Goal: Book appointment/travel/reservation

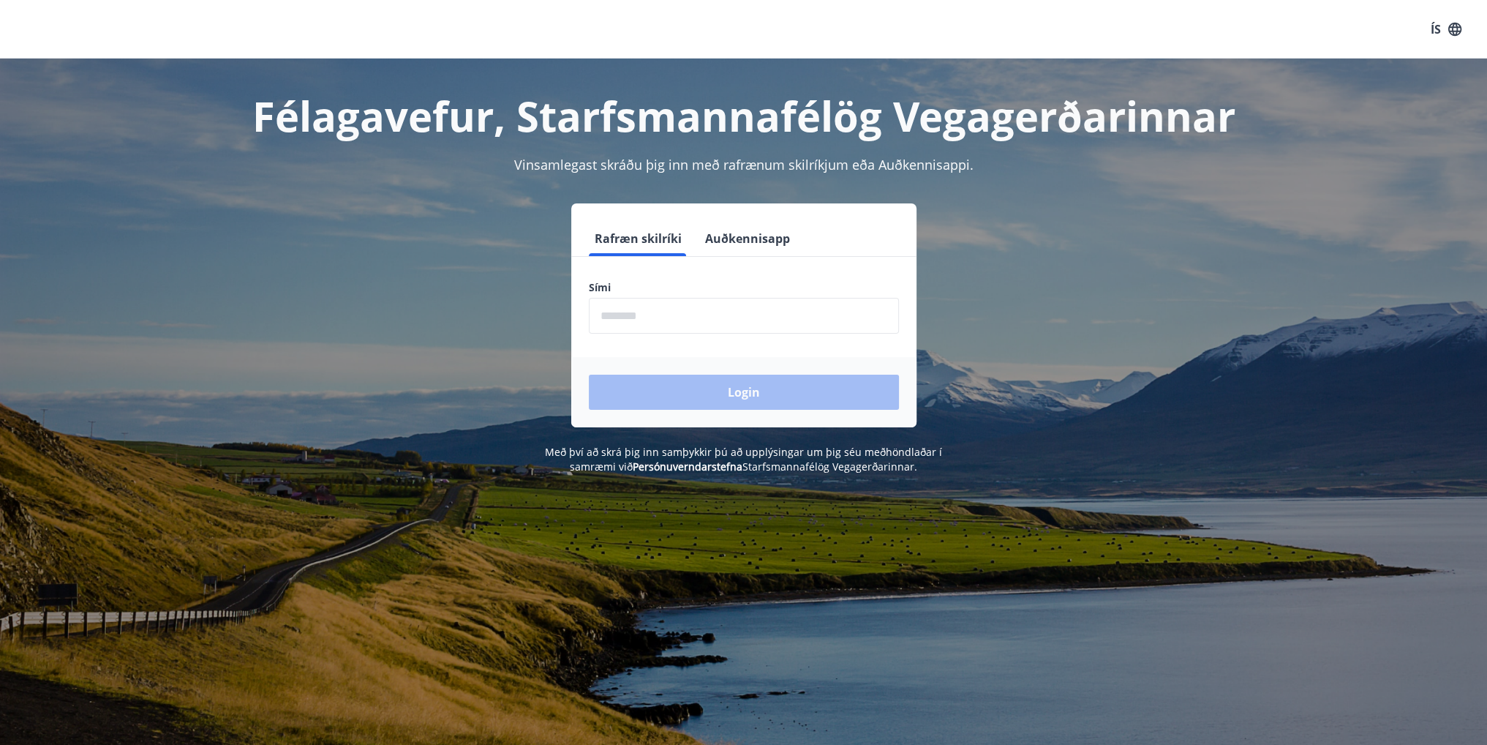
click at [650, 310] on input "phone" at bounding box center [744, 316] width 310 height 36
type input "********"
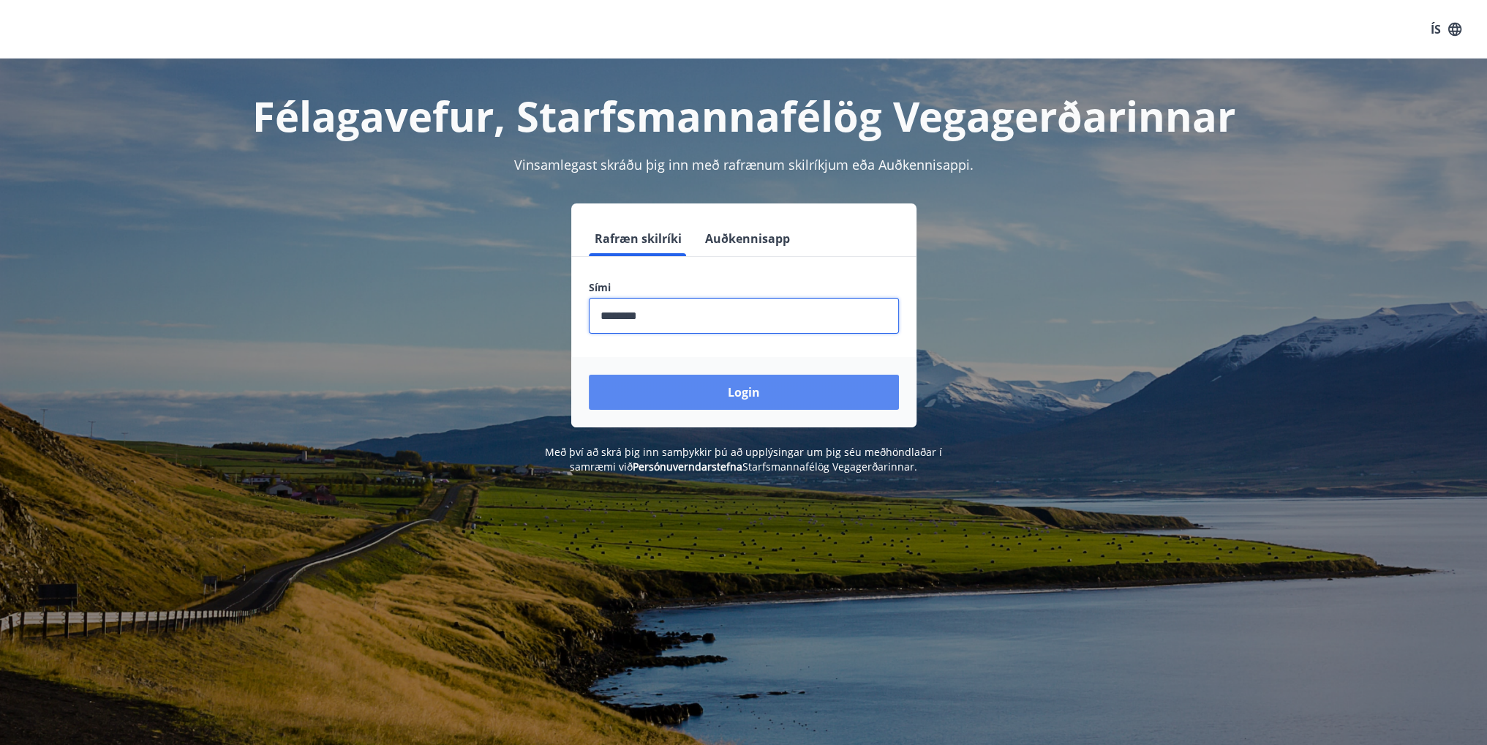
click at [688, 391] on button "Login" at bounding box center [744, 391] width 310 height 35
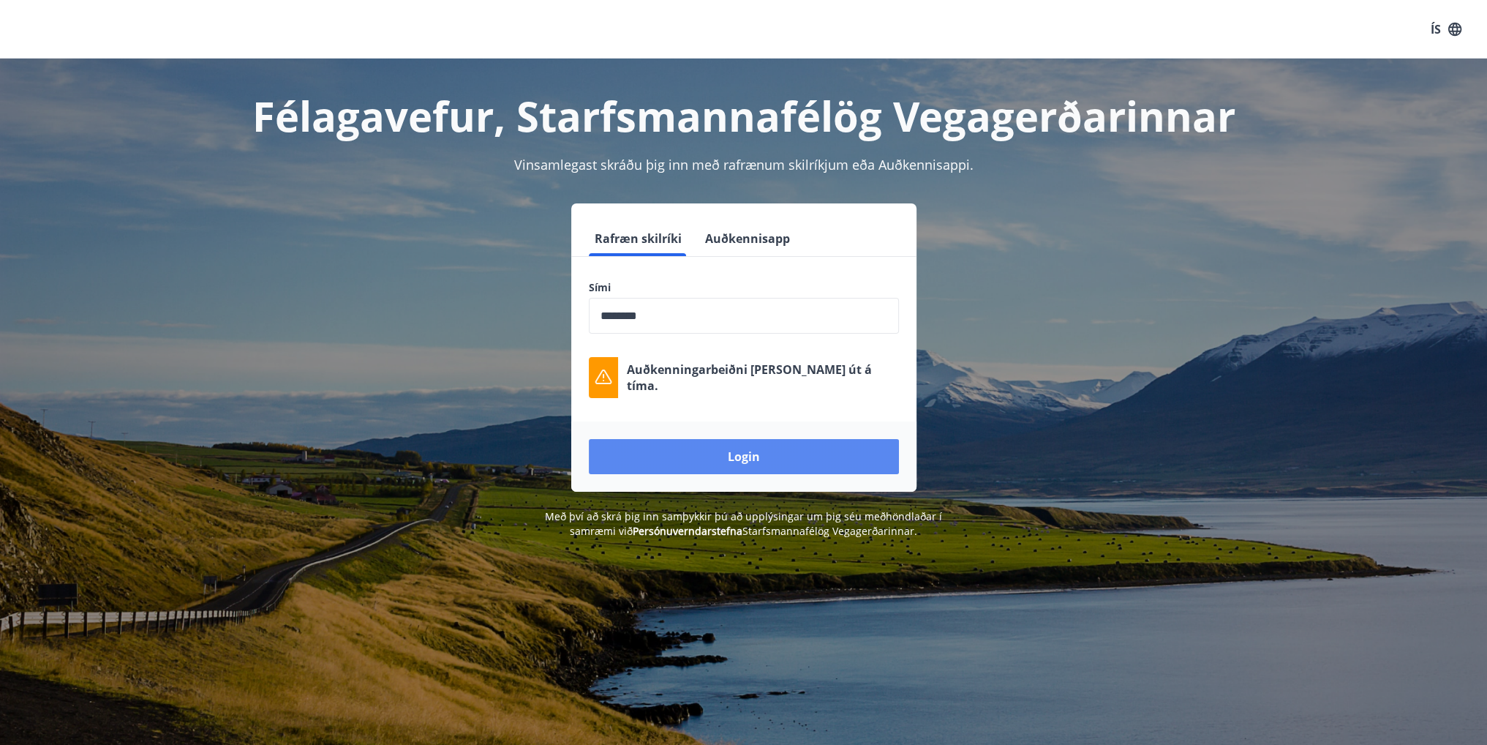
click at [698, 451] on button "Login" at bounding box center [744, 456] width 310 height 35
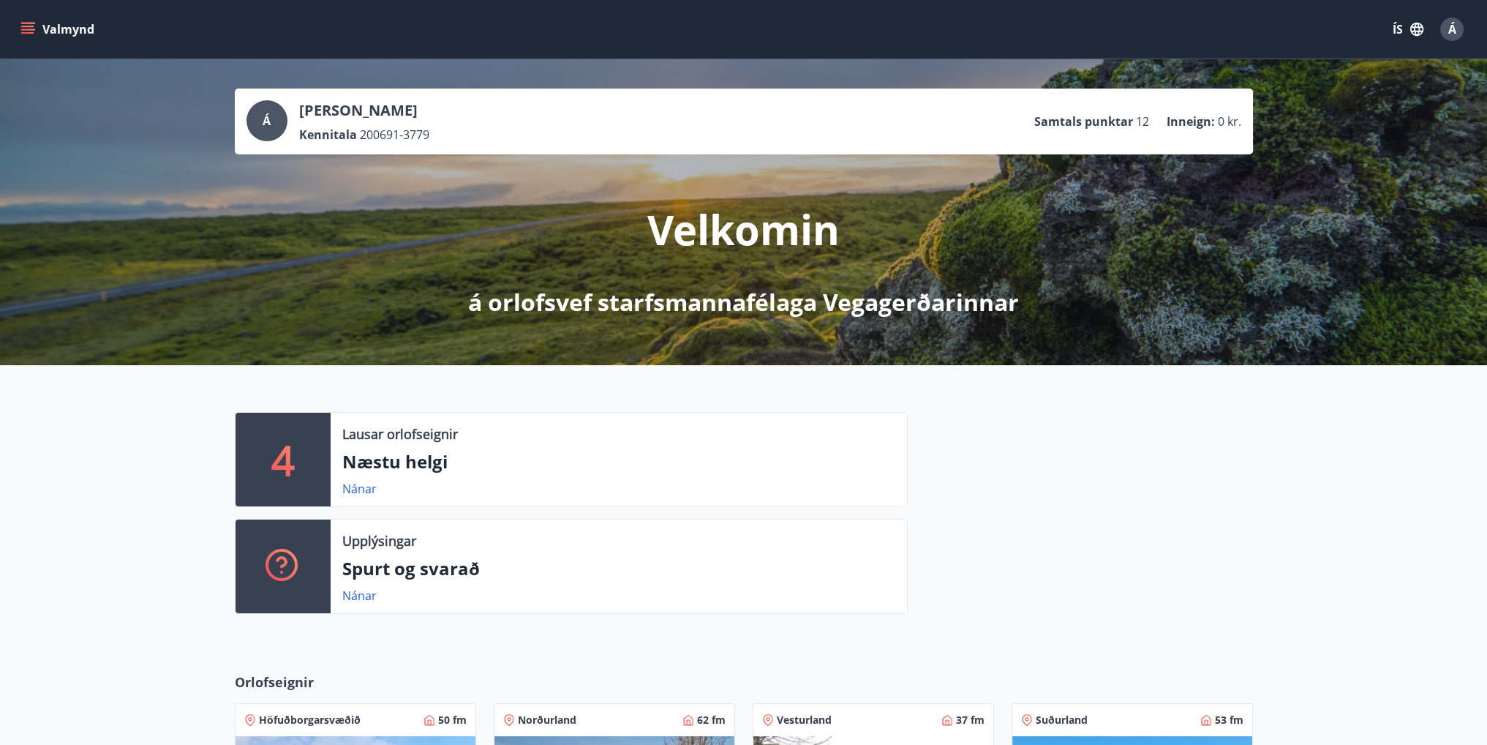
click at [34, 34] on icon "menu" at bounding box center [27, 29] width 15 height 15
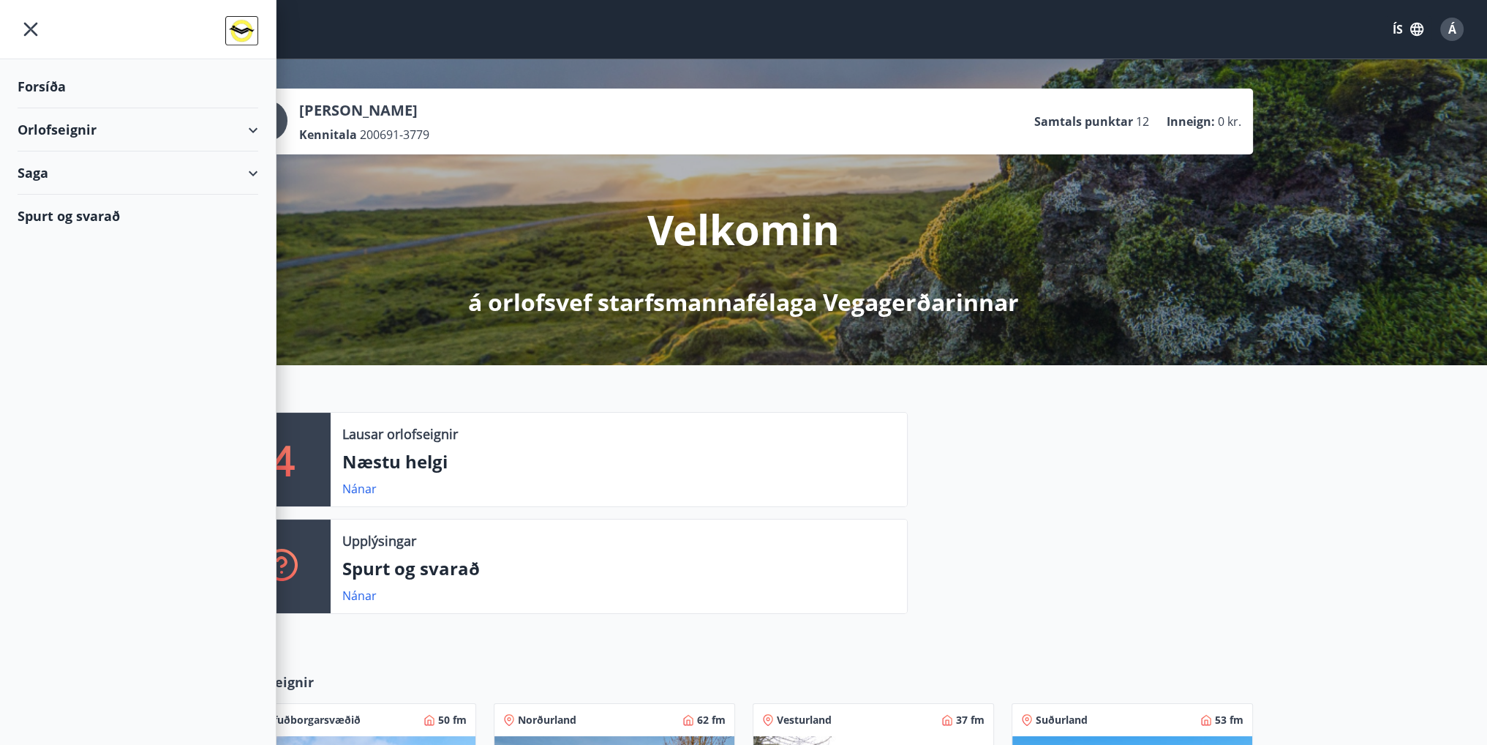
click at [91, 126] on div "Orlofseignir" at bounding box center [138, 129] width 241 height 43
click at [84, 203] on div "Bókunardagatal" at bounding box center [137, 197] width 217 height 31
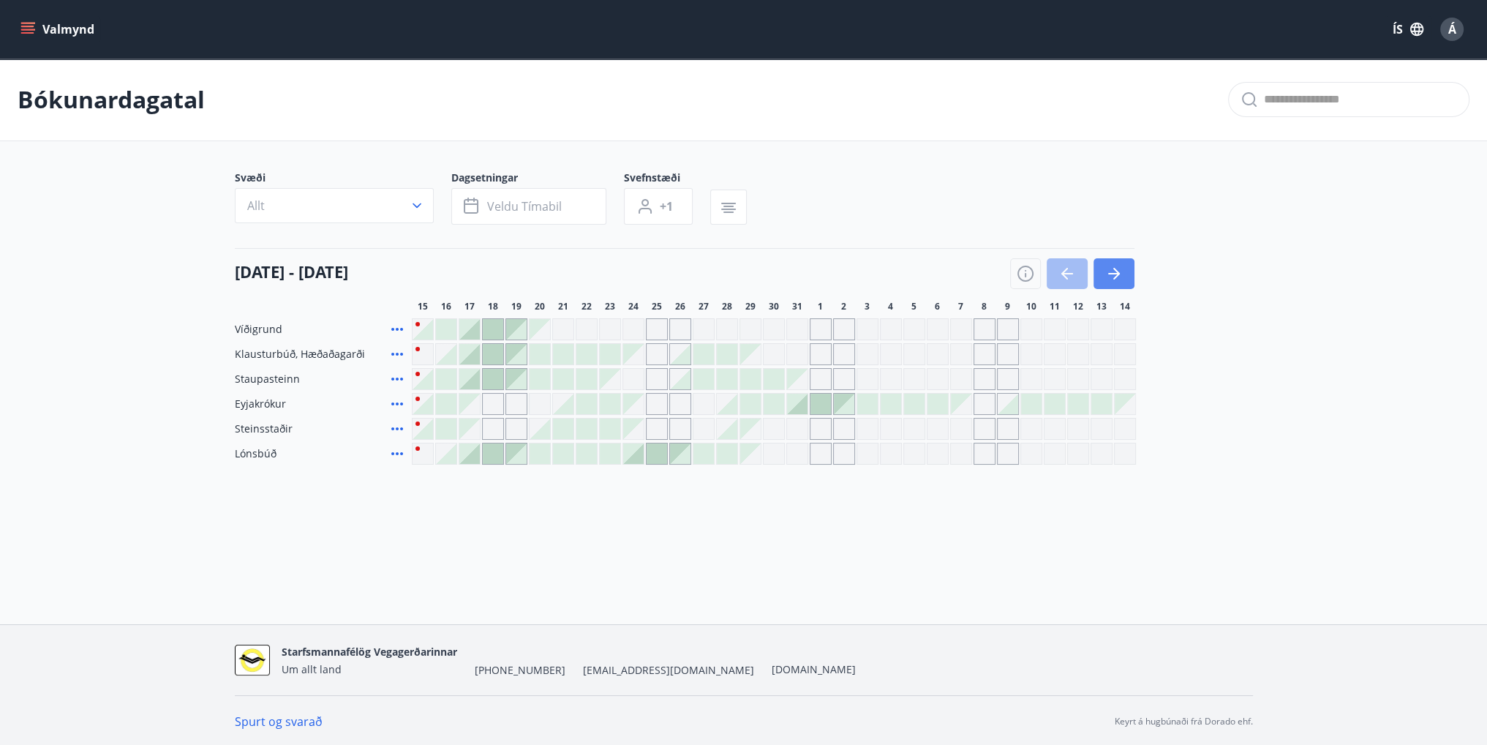
click at [1124, 279] on button "button" at bounding box center [1113, 273] width 41 height 31
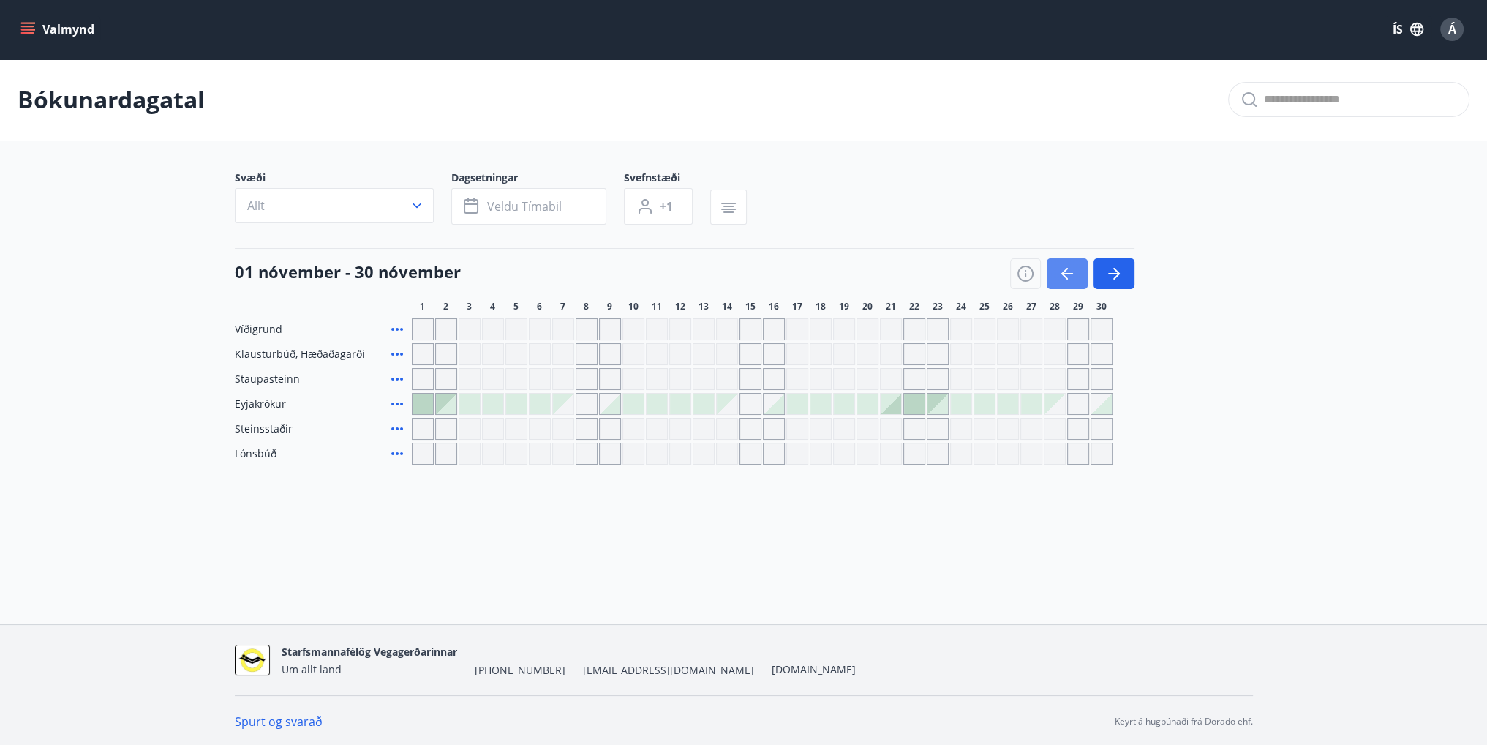
click at [1078, 283] on button "button" at bounding box center [1067, 273] width 41 height 31
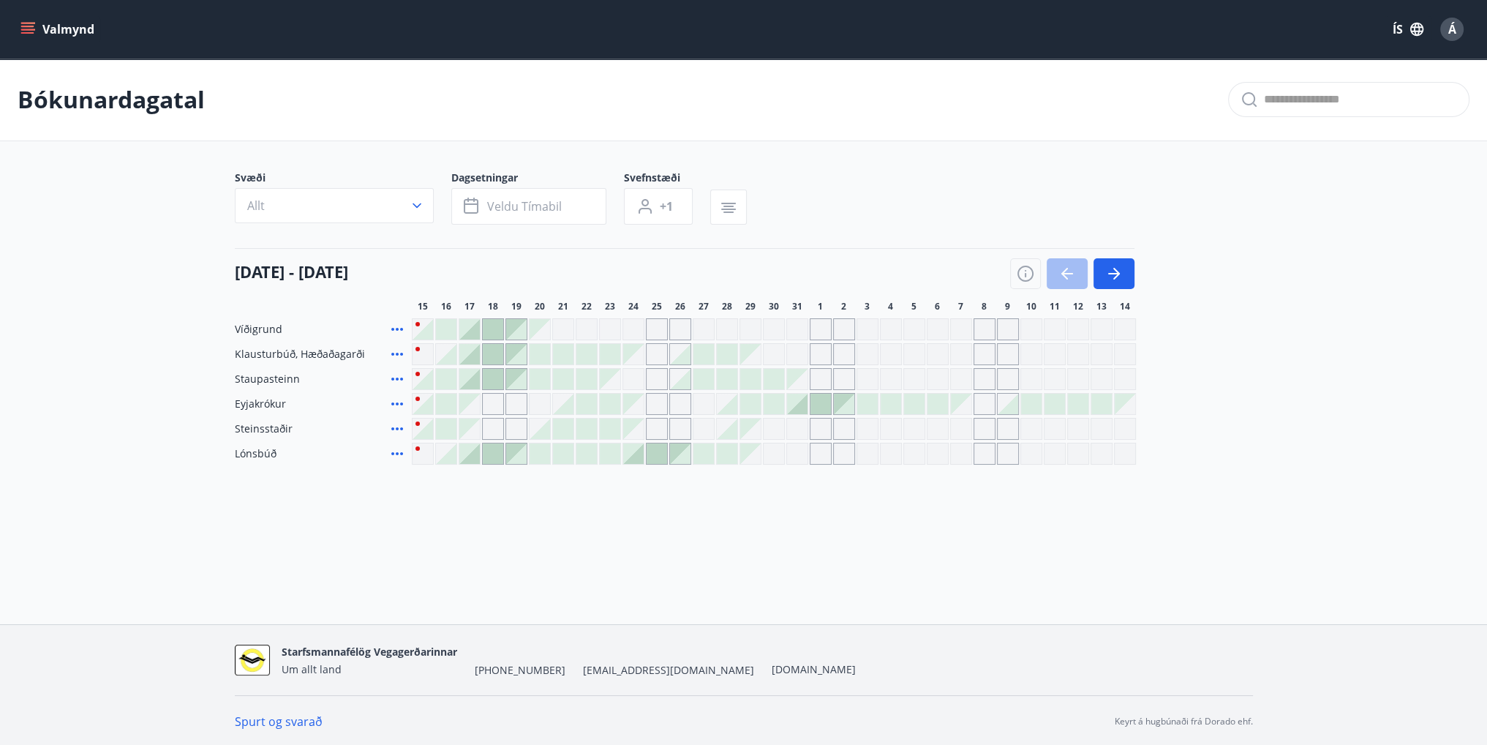
click at [914, 539] on div "Valmynd ÍS Á Bókunardagatal Svæði Allt Dagsetningar Veldu tímabil Svefnstæði +1…" at bounding box center [743, 312] width 1487 height 624
drag, startPoint x: 535, startPoint y: 327, endPoint x: 579, endPoint y: 252, distance: 86.6
click at [579, 252] on div "15 október - 14 nóvember" at bounding box center [685, 268] width 900 height 41
click at [1109, 275] on icon "button" at bounding box center [1114, 274] width 18 height 18
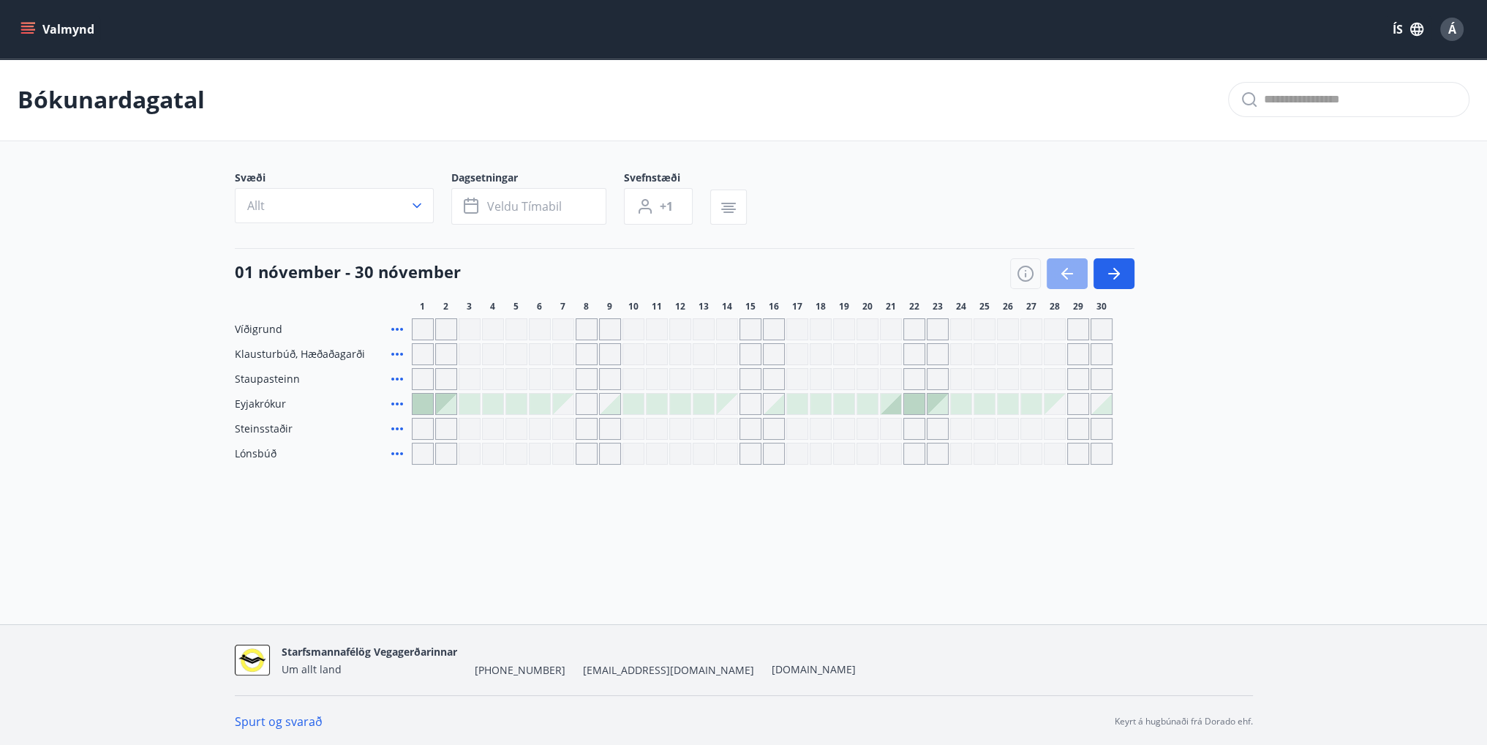
click at [1069, 274] on icon "button" at bounding box center [1067, 273] width 12 height 1
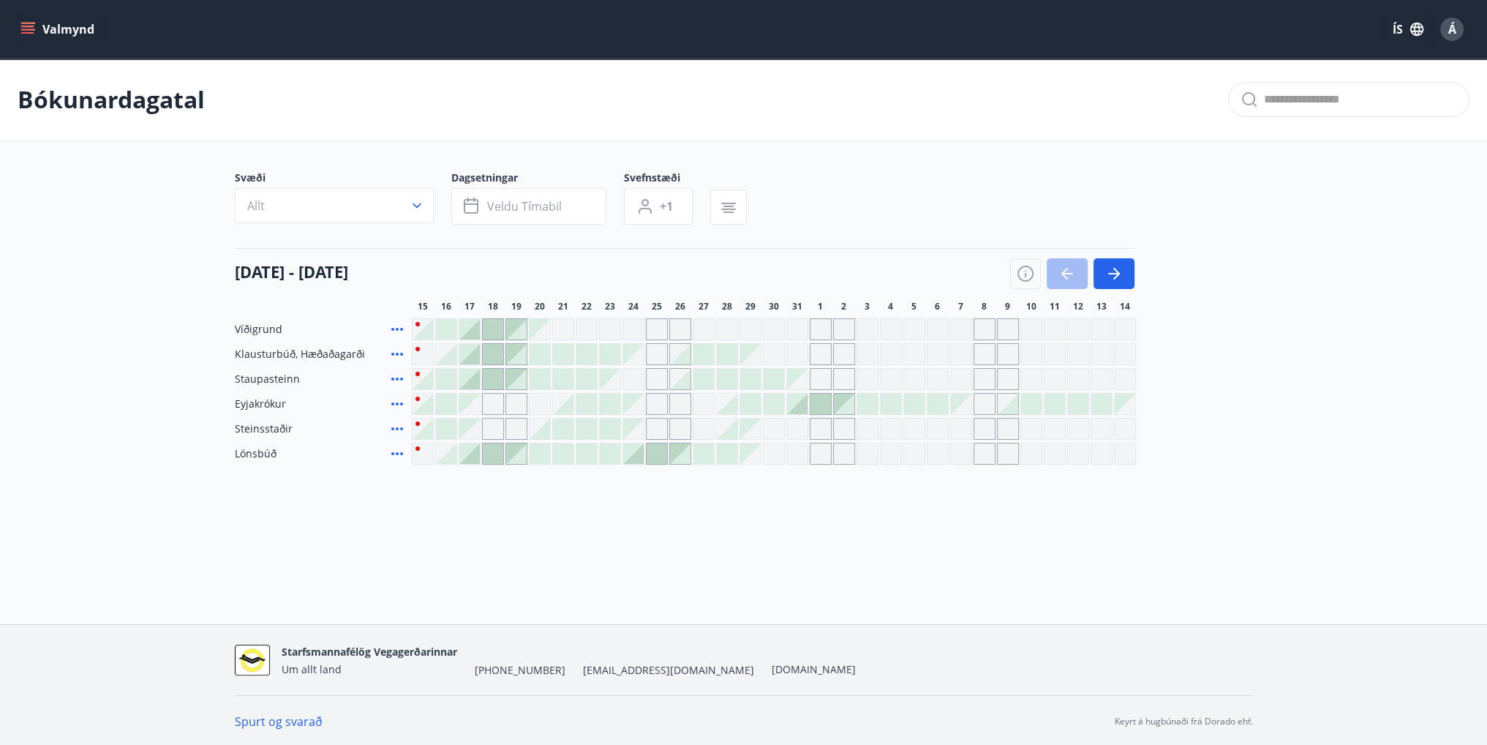
click at [535, 326] on div "Gráir dagar eru ekki bókanlegir" at bounding box center [540, 329] width 20 height 20
click at [521, 325] on div at bounding box center [516, 329] width 20 height 20
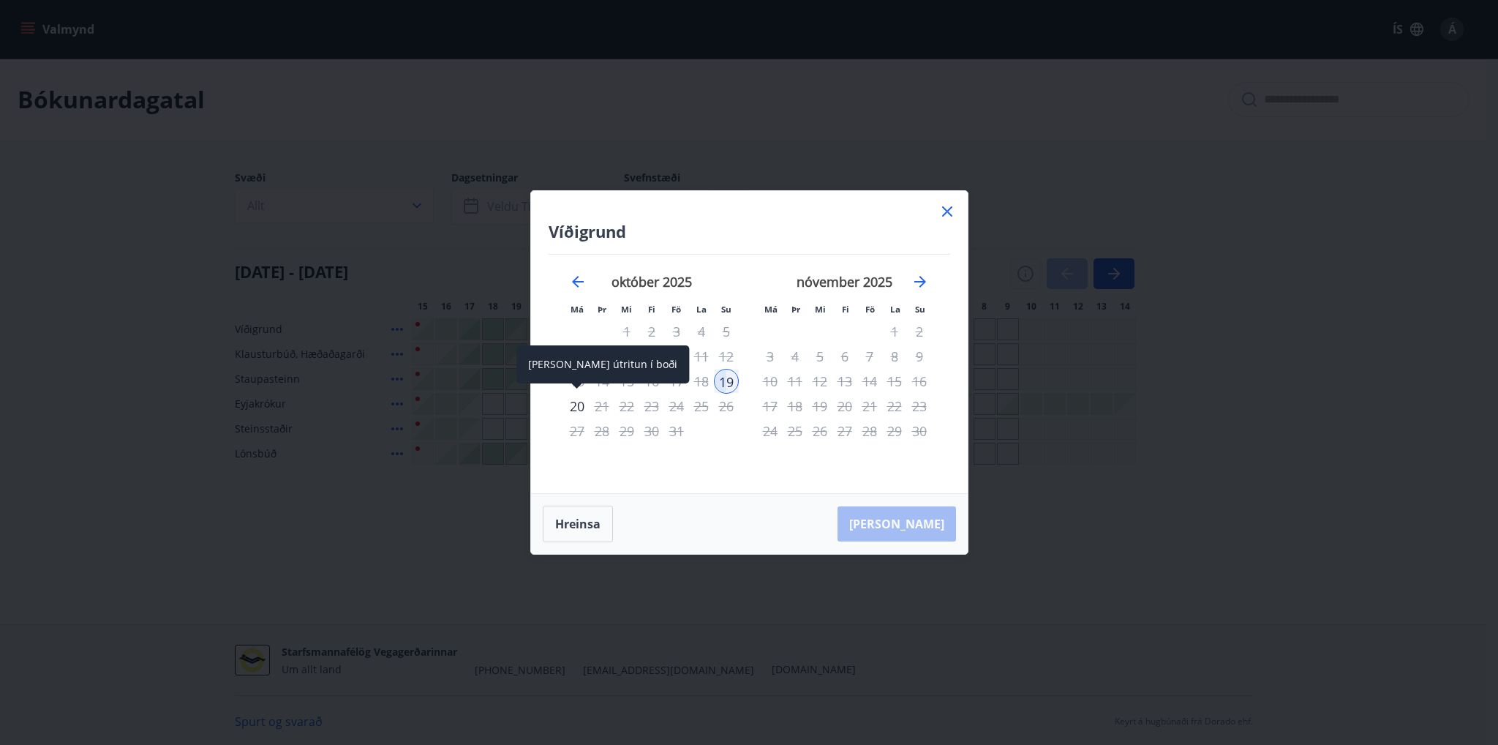
click at [575, 409] on div "20" at bounding box center [577, 406] width 25 height 25
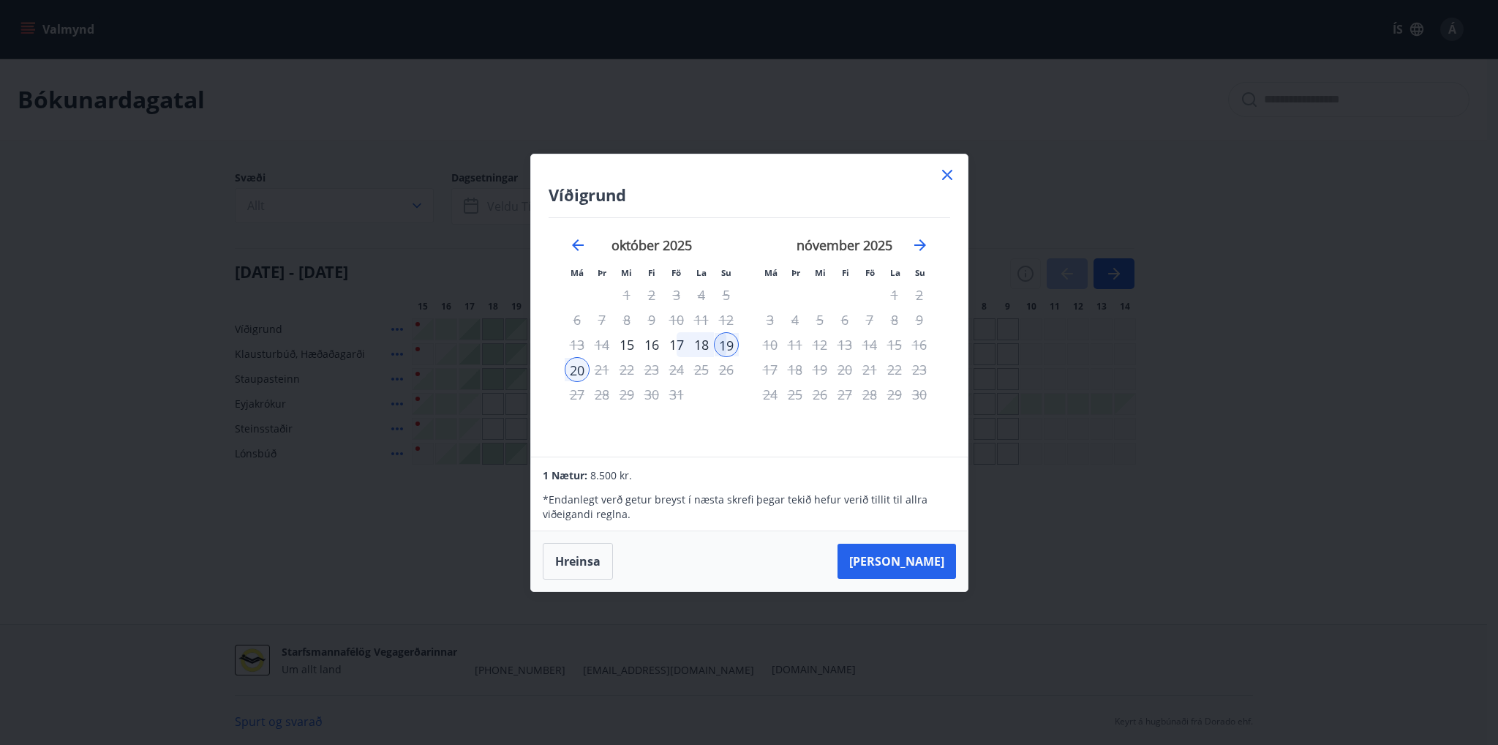
click at [945, 172] on icon at bounding box center [947, 175] width 10 height 10
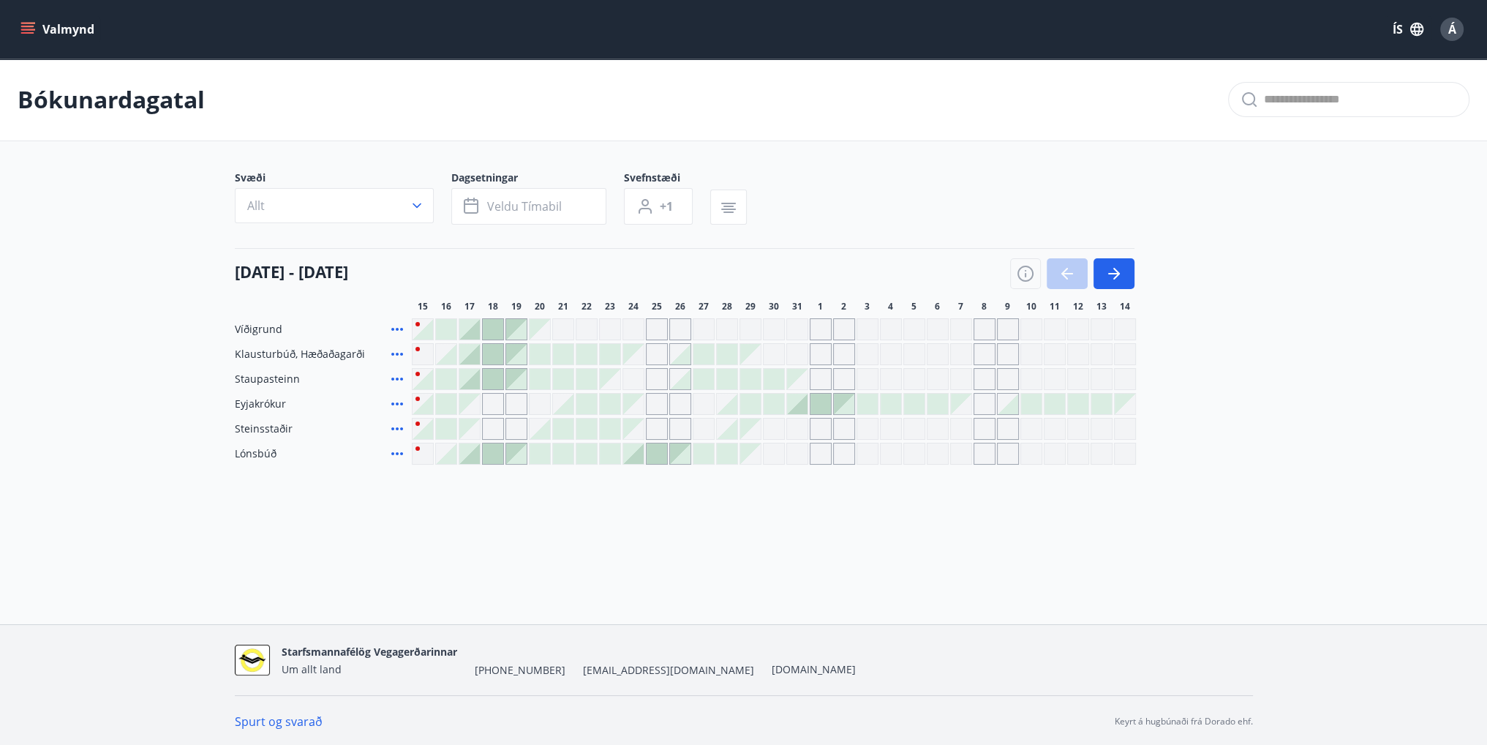
drag, startPoint x: 1119, startPoint y: 272, endPoint x: 1062, endPoint y: 266, distance: 57.4
click at [1119, 272] on icon "button" at bounding box center [1114, 274] width 18 height 18
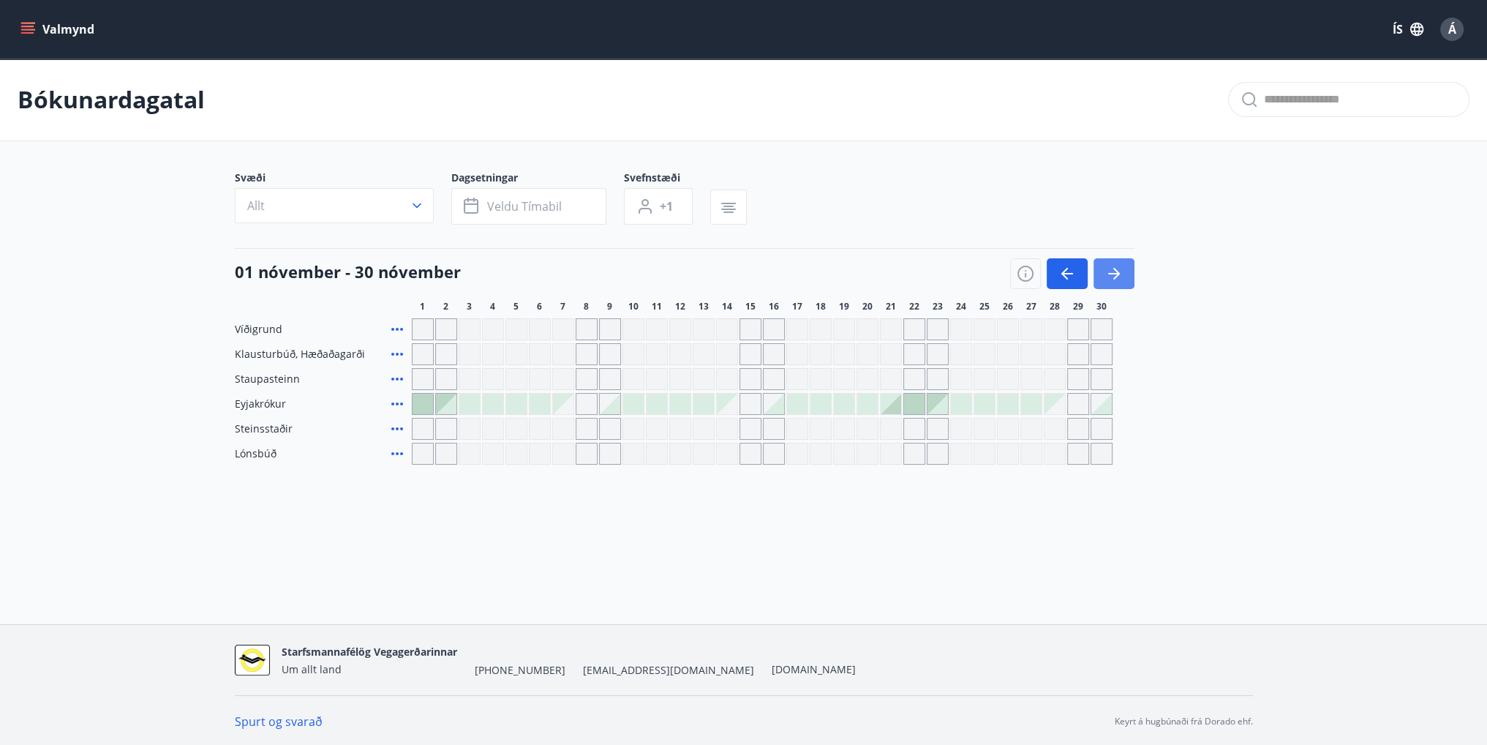
click at [1121, 279] on icon "button" at bounding box center [1114, 274] width 18 height 18
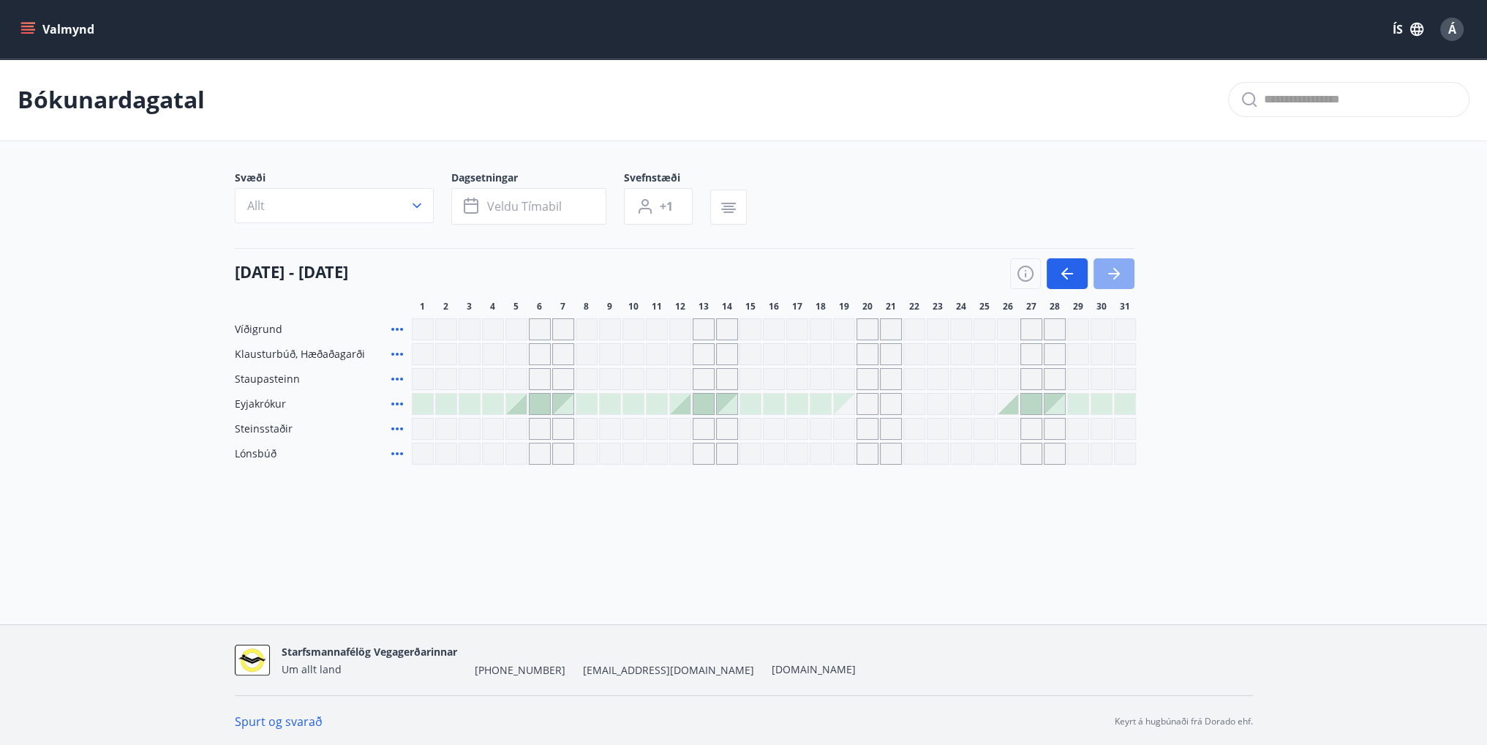
click at [1121, 279] on icon "button" at bounding box center [1114, 274] width 18 height 18
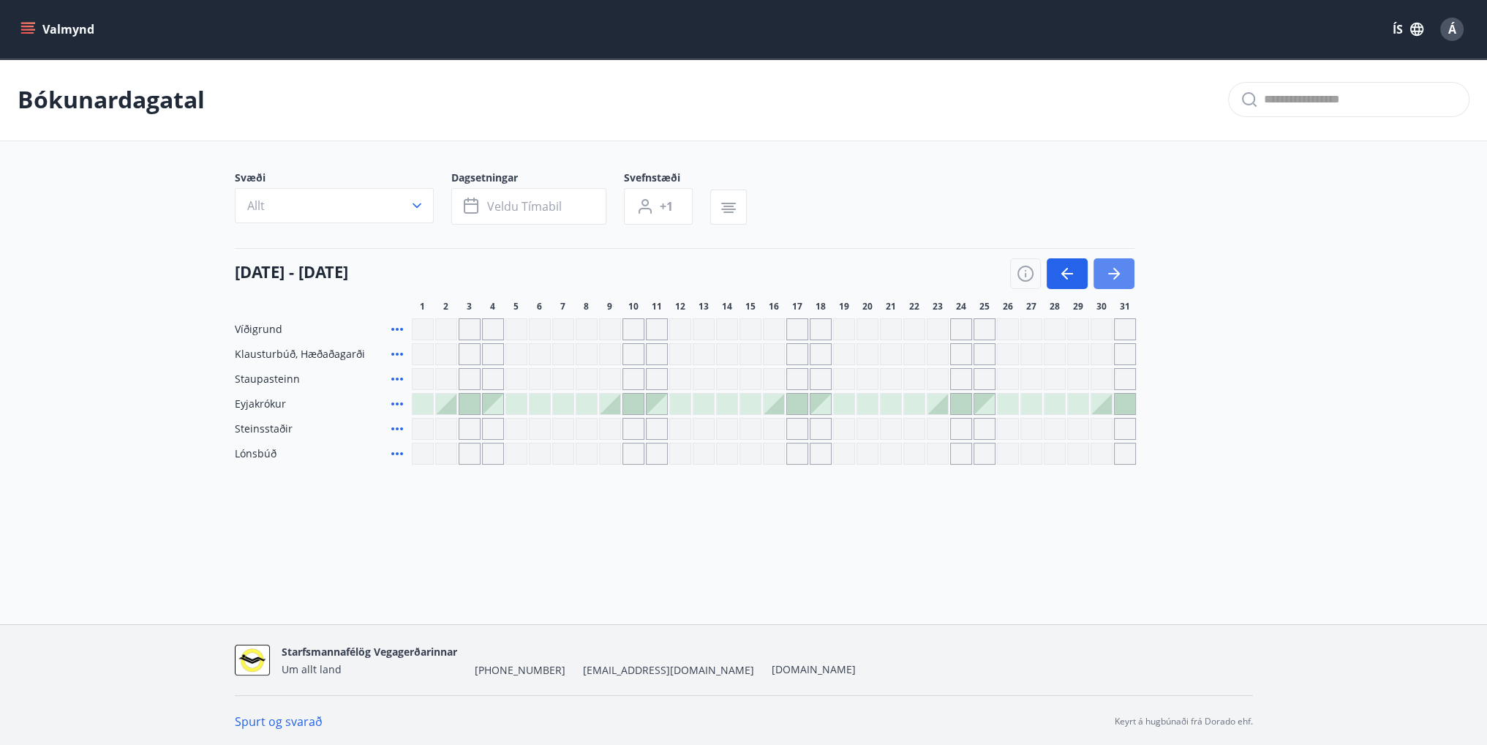
click at [1121, 279] on icon "button" at bounding box center [1114, 274] width 18 height 18
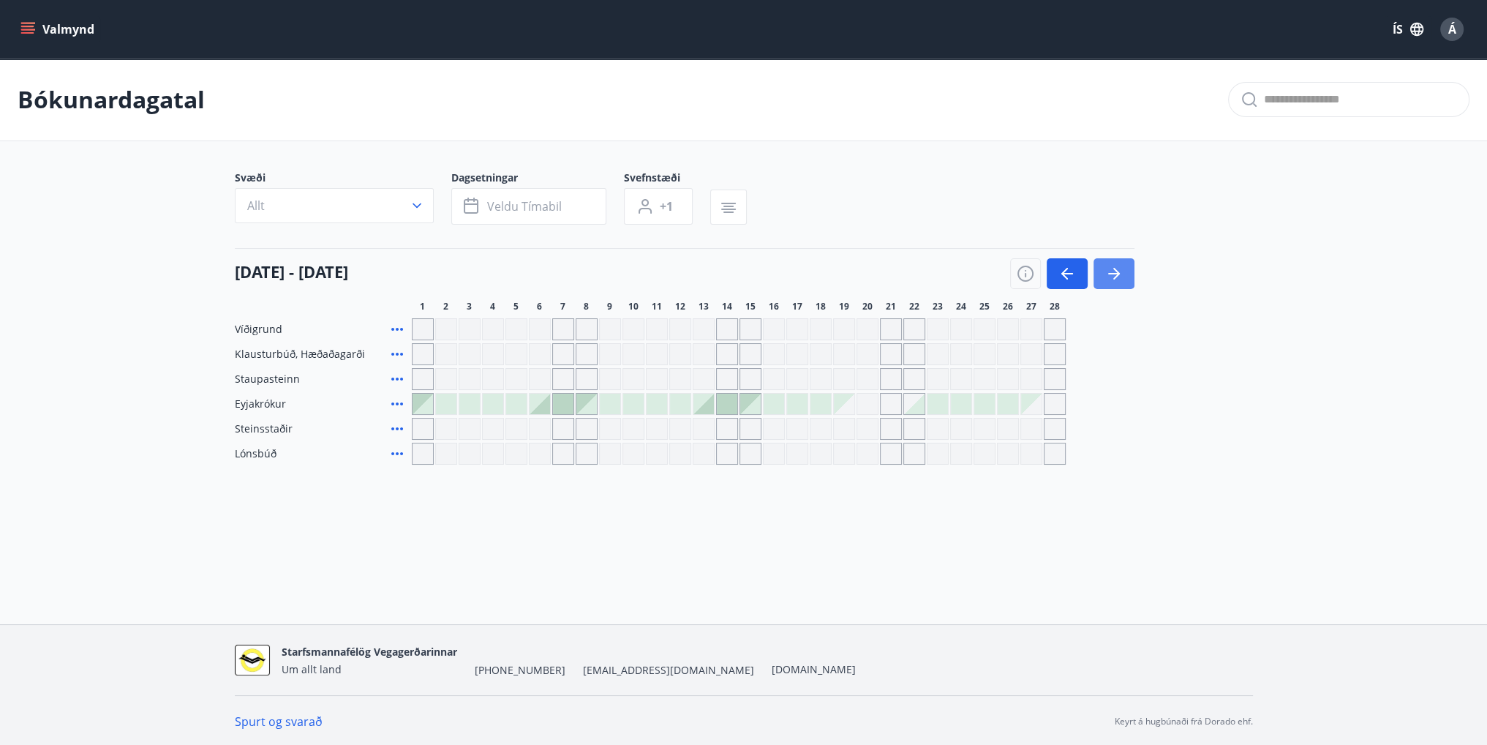
click at [1121, 279] on icon "button" at bounding box center [1114, 274] width 18 height 18
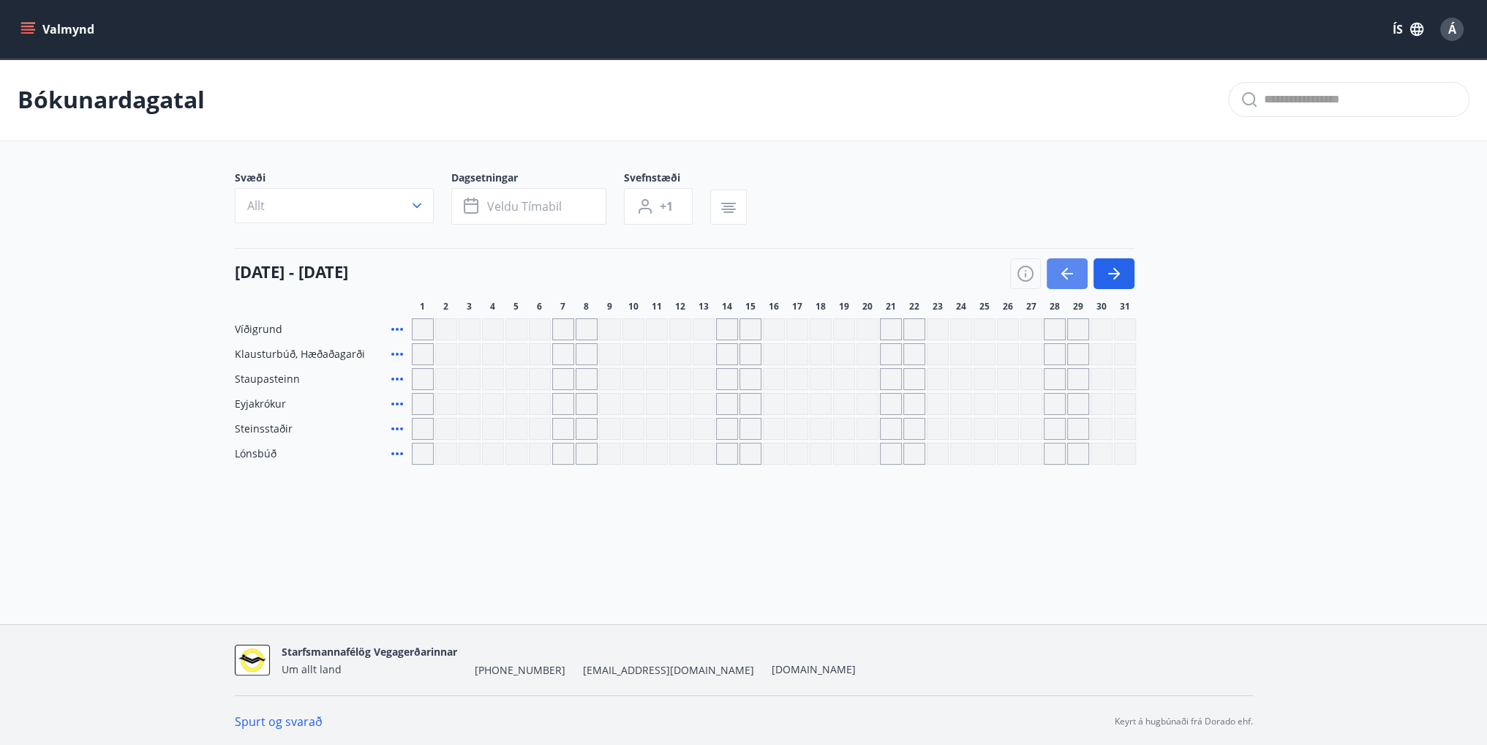
click at [1055, 275] on button "button" at bounding box center [1067, 273] width 41 height 31
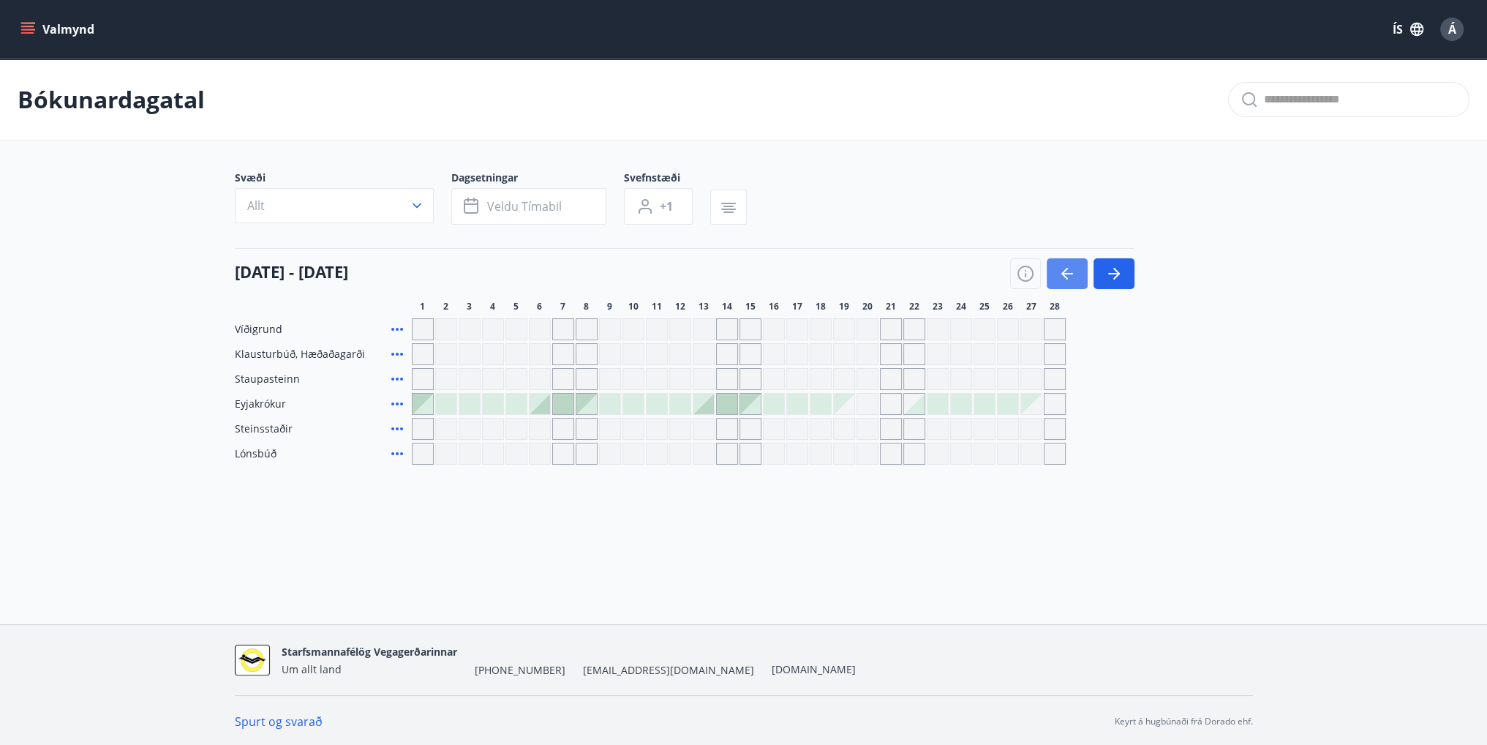
click at [1055, 275] on button "button" at bounding box center [1067, 273] width 41 height 31
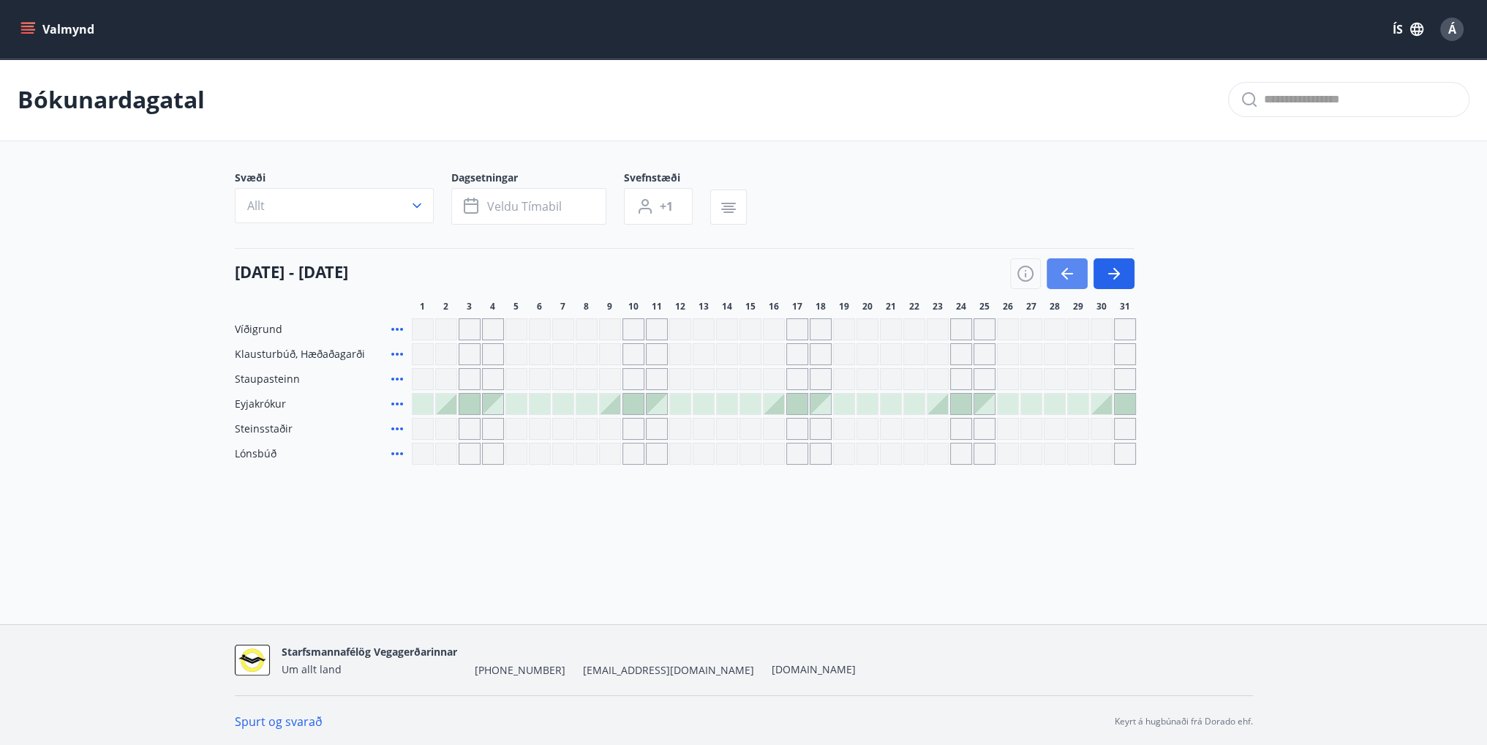
click at [1055, 275] on button "button" at bounding box center [1067, 273] width 41 height 31
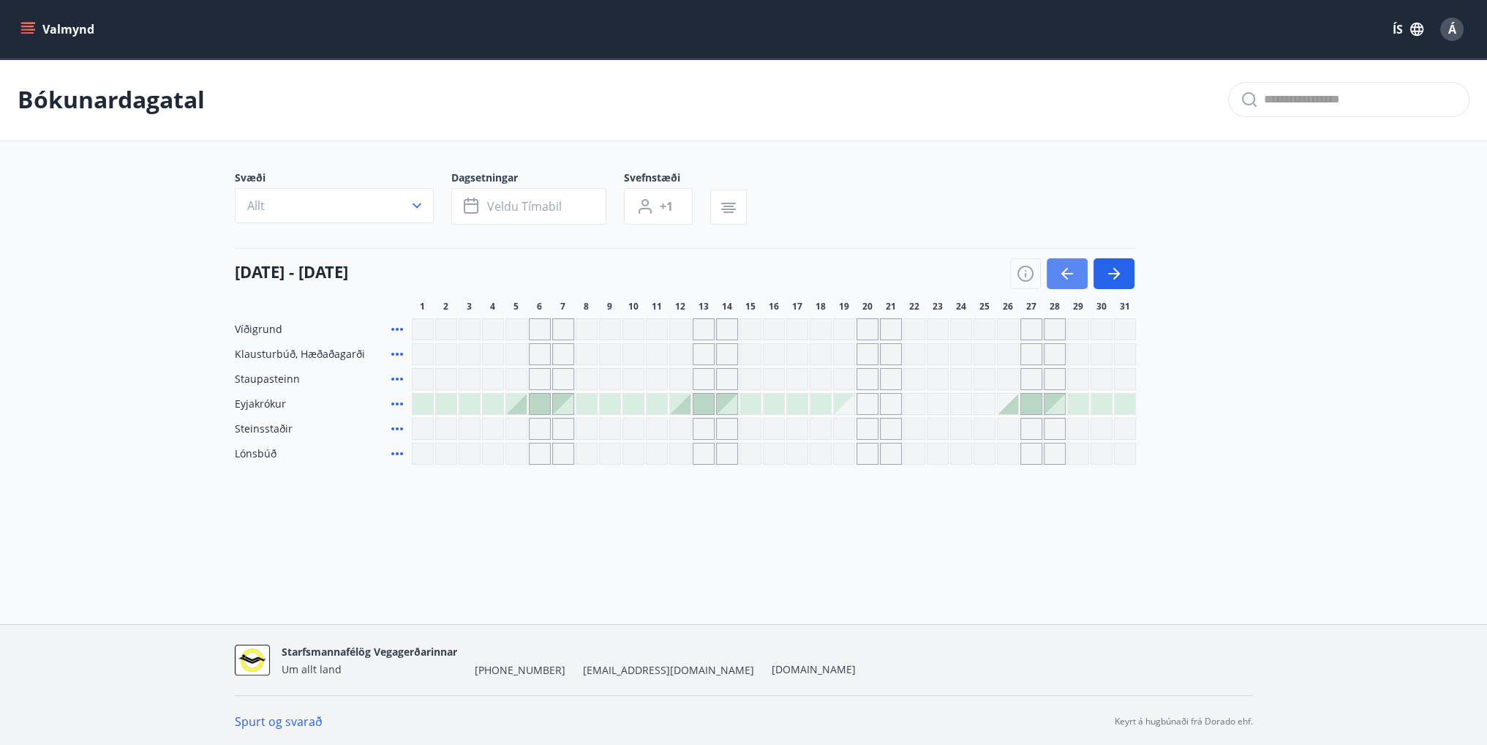
click at [1055, 275] on button "button" at bounding box center [1067, 273] width 41 height 31
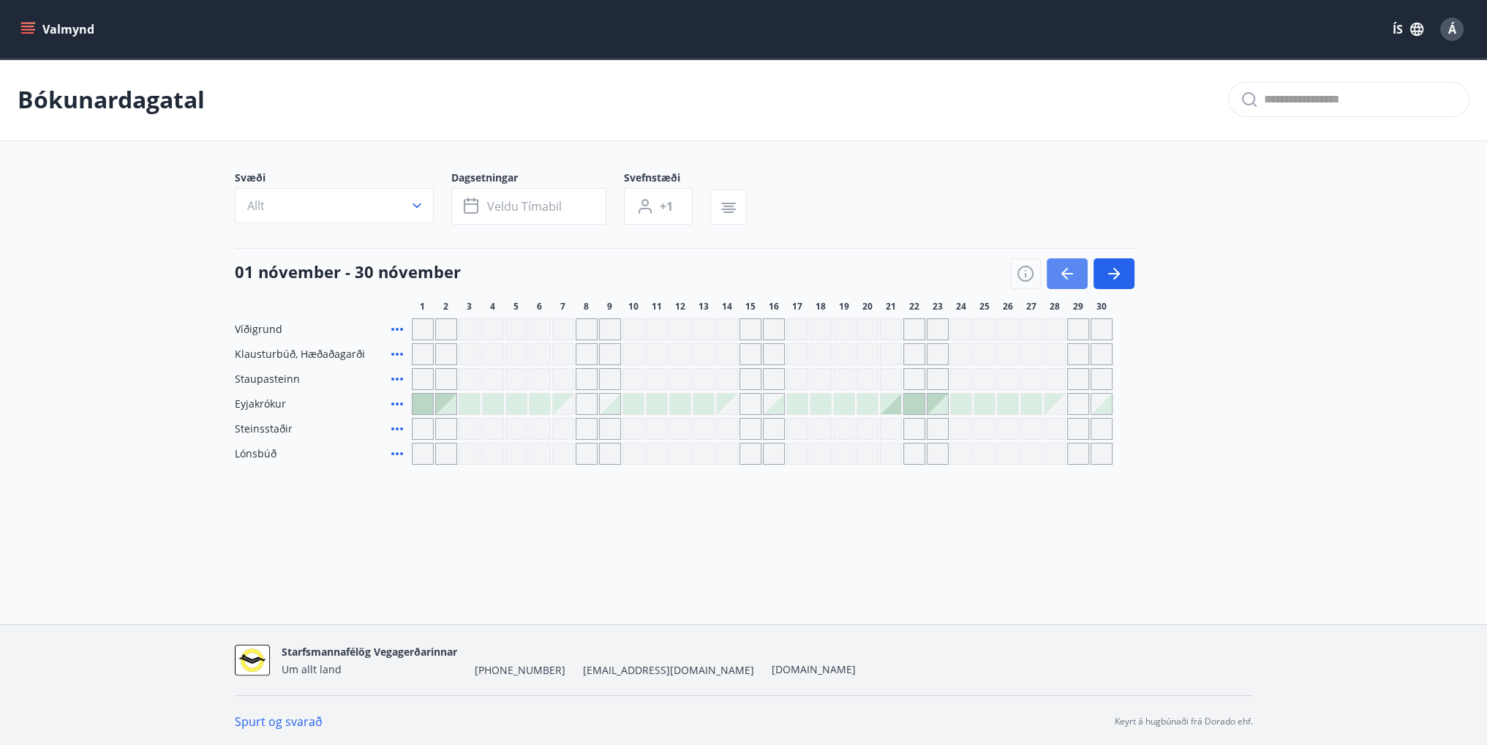
click at [1055, 275] on button "button" at bounding box center [1067, 273] width 41 height 31
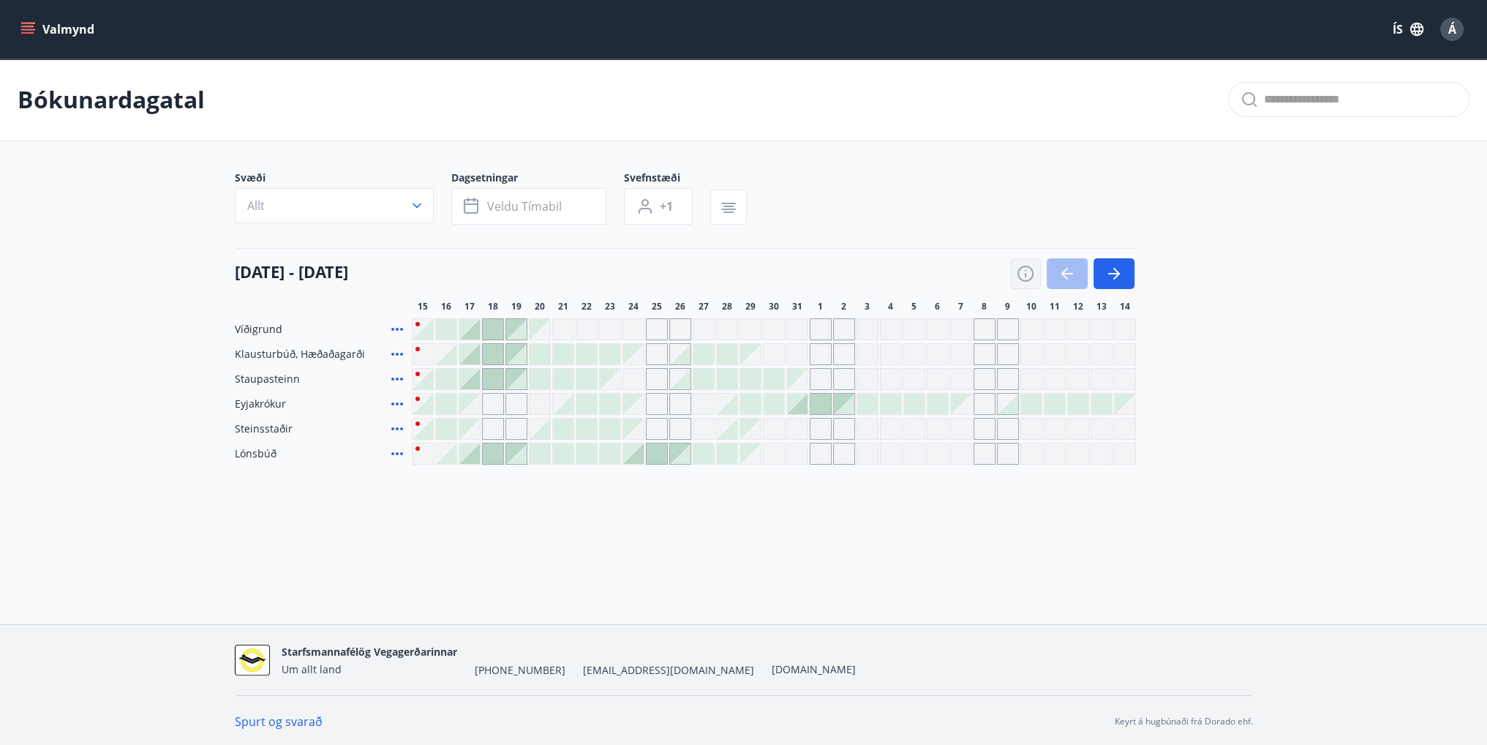
click at [1023, 275] on icon "button" at bounding box center [1026, 274] width 18 height 18
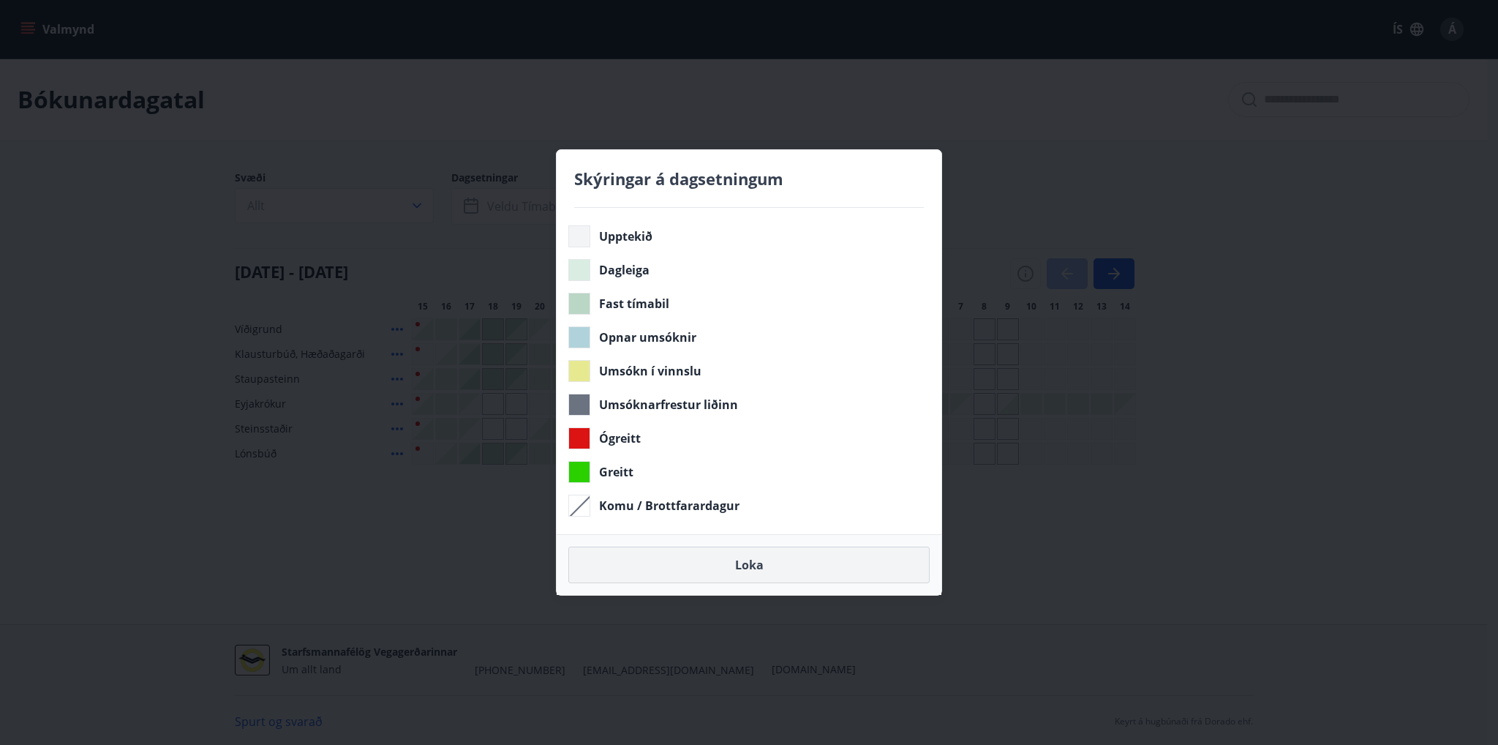
click at [749, 559] on button "Loka" at bounding box center [748, 564] width 361 height 37
